Goal: Ask a question: Seek information or help from site administrators or community

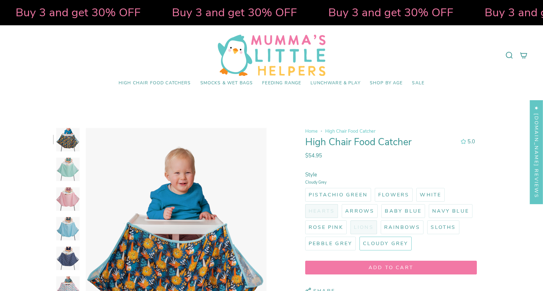
select select "pictures-first"
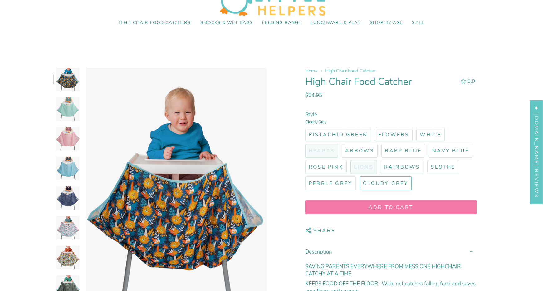
scroll to position [62, 0]
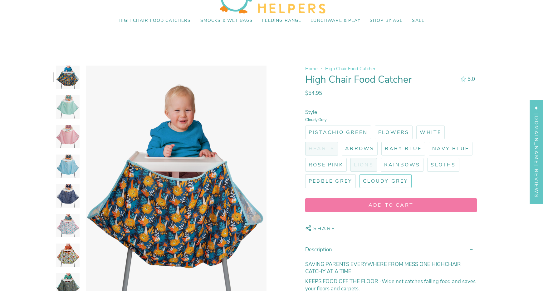
click at [67, 109] on img at bounding box center [67, 106] width 23 height 23
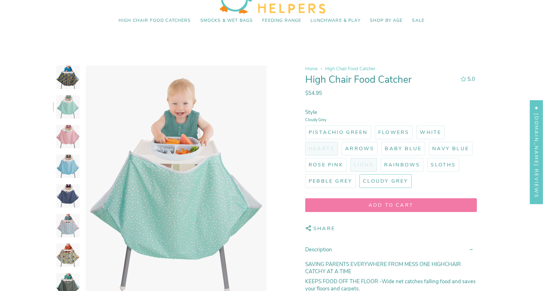
click at [70, 146] on img at bounding box center [67, 136] width 23 height 23
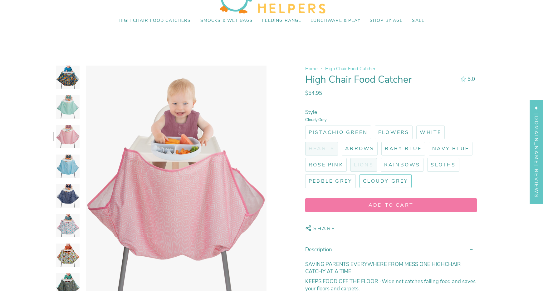
click at [63, 191] on img at bounding box center [67, 195] width 23 height 23
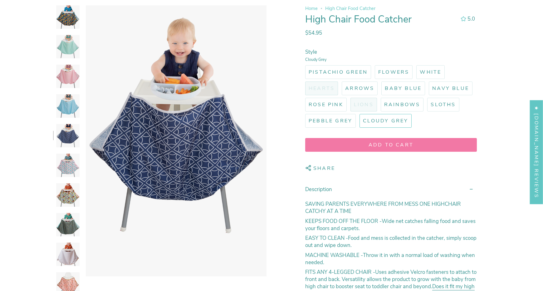
scroll to position [125, 0]
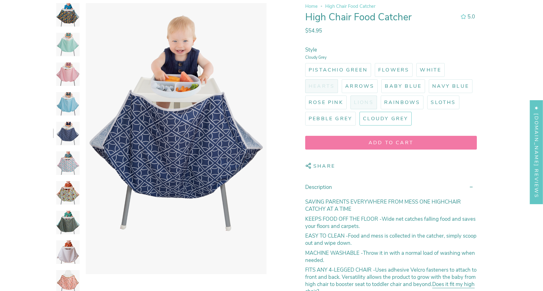
click at [60, 164] on img at bounding box center [67, 162] width 23 height 23
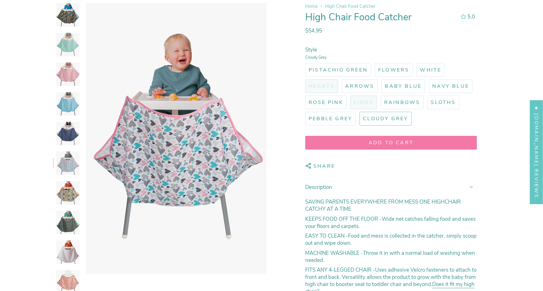
click at [80, 190] on div at bounding box center [159, 289] width 213 height 573
click at [69, 199] on img at bounding box center [67, 192] width 23 height 23
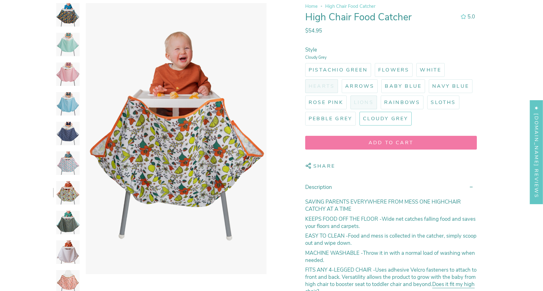
click at [70, 222] on img at bounding box center [67, 222] width 23 height 23
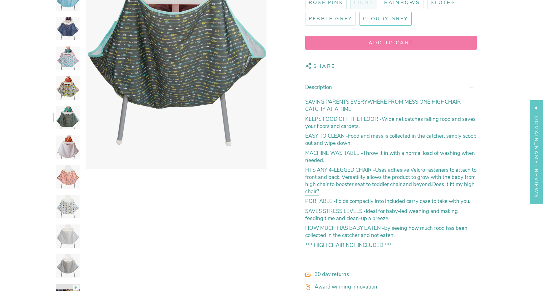
scroll to position [218, 0]
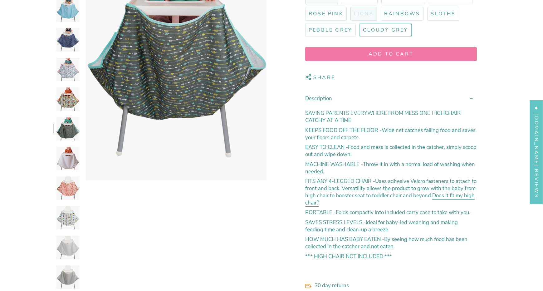
click at [450, 196] on link "Does it fit my high chair?" at bounding box center [389, 200] width 169 height 16
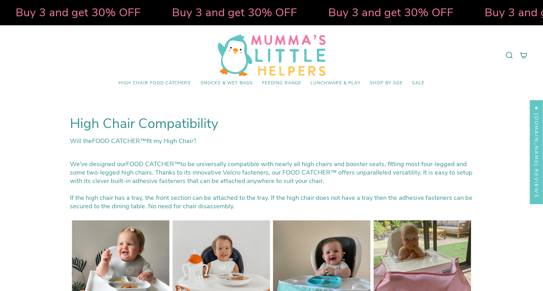
select select "pictures-first"
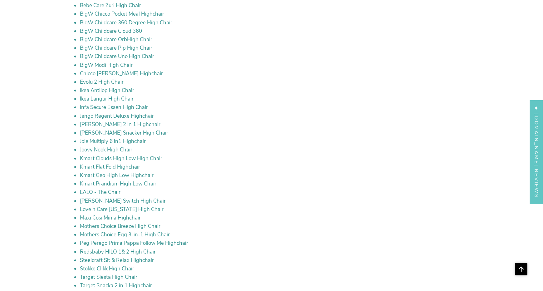
scroll to position [1216, 0]
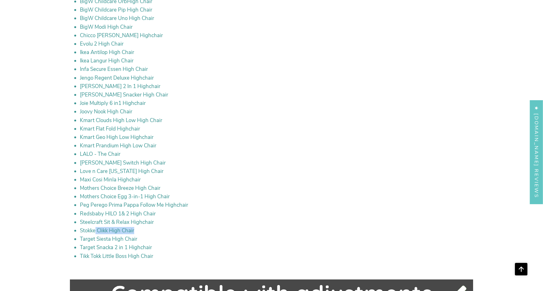
drag, startPoint x: 94, startPoint y: 237, endPoint x: 139, endPoint y: 237, distance: 45.5
click at [137, 234] on li "Stokke Clikk High Chair" at bounding box center [276, 230] width 393 height 7
click at [151, 234] on li "Stokke Clikk High Chair" at bounding box center [276, 230] width 393 height 7
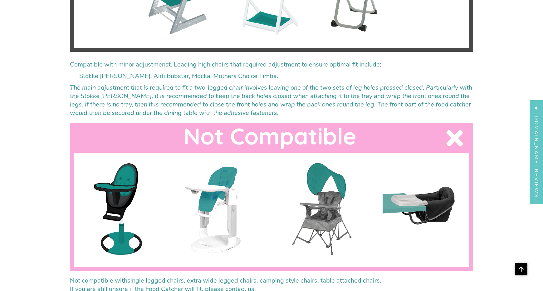
scroll to position [1622, 0]
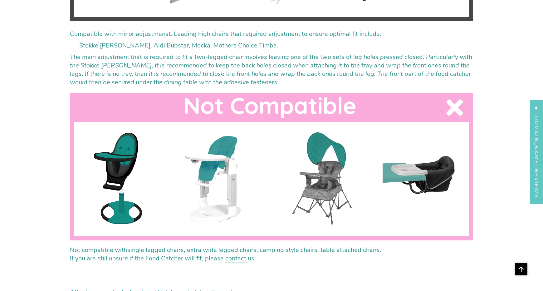
click at [231, 264] on link "contact" at bounding box center [236, 259] width 22 height 10
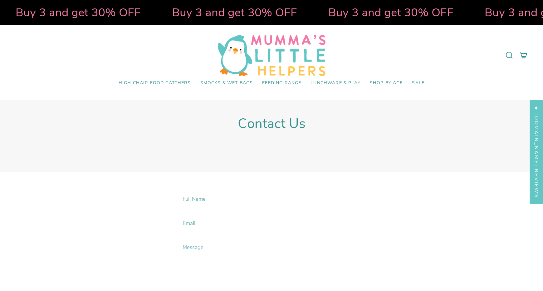
click at [210, 199] on input "Full Name" at bounding box center [271, 199] width 178 height 18
type input "Daniel Ko"
type input "danielk9631@gmail.com"
click at [211, 245] on textarea "Message" at bounding box center [271, 279] width 178 height 83
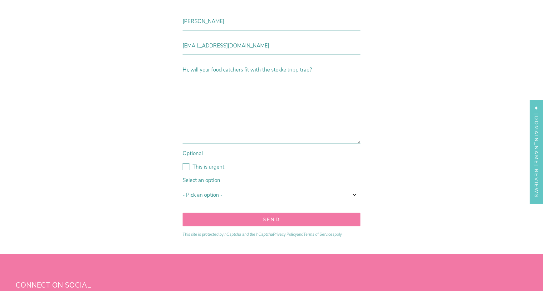
scroll to position [187, 0]
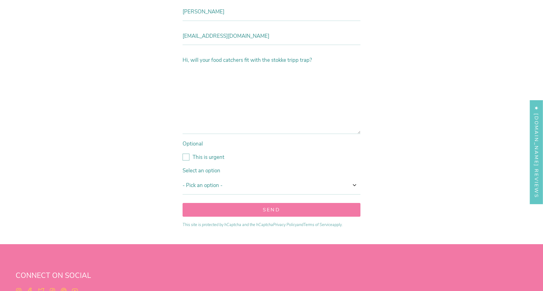
click at [215, 131] on textarea "Hi, will your food catchers fit with the stokke tripp trap?" at bounding box center [271, 92] width 178 height 83
type textarea "Hi, will your food catchers fit with the stokke tripp trap?"
click at [261, 186] on select "- Pick an option - Option one Option two Option three Option four Option five" at bounding box center [271, 185] width 178 height 18
click at [78, 188] on section "Full Name Daniel Ko Email danielk9631@gmail.com Message Hi, will your food catc…" at bounding box center [271, 114] width 543 height 259
click at [233, 120] on textarea "Hi, will your food catchers fit with the stokke tripp trap?" at bounding box center [271, 92] width 178 height 83
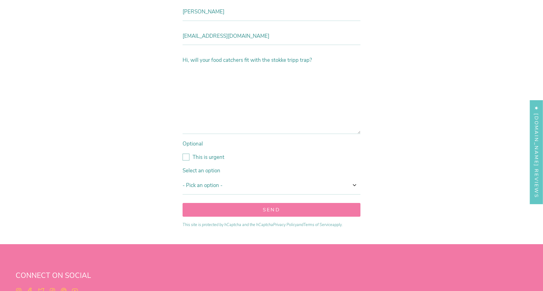
click at [205, 188] on select "- Pick an option - Option one Option two Option three Option four Option five" at bounding box center [271, 185] width 178 height 18
select select "Option one"
click at [182, 176] on select "- Pick an option - Option one Option two Option three Option four Option five" at bounding box center [271, 185] width 178 height 18
click at [259, 211] on button "Send" at bounding box center [271, 210] width 178 height 14
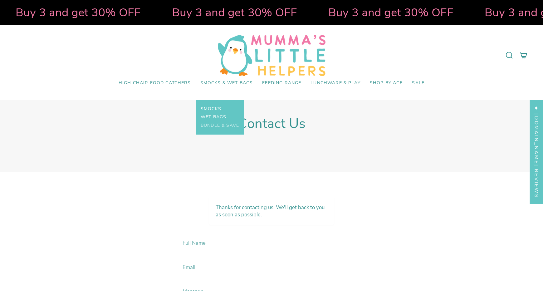
click at [214, 125] on span "Bundle & Save" at bounding box center [220, 125] width 38 height 5
